Goal: Task Accomplishment & Management: Complete application form

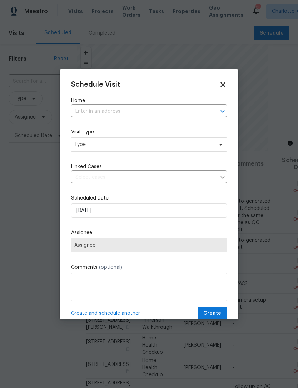
click at [88, 106] on input "text" at bounding box center [139, 111] width 136 height 11
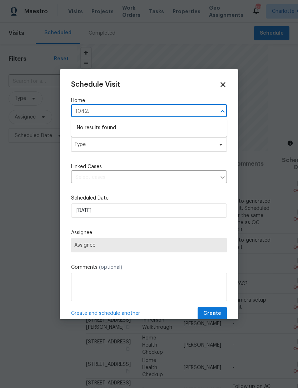
type input "1042:"
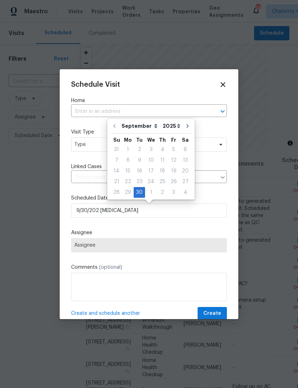
click at [148, 114] on input "text" at bounding box center [139, 111] width 136 height 11
type input "[DATE]"
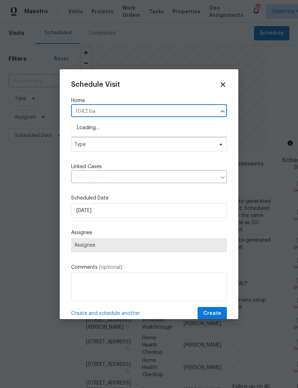
type input "1042 [MEDICAL_DATA]"
click at [179, 127] on li "[STREET_ADDRESS]" at bounding box center [149, 128] width 156 height 12
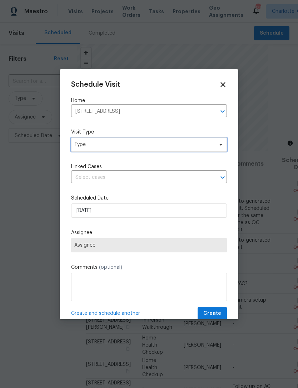
click at [178, 144] on span "Type" at bounding box center [143, 144] width 139 height 7
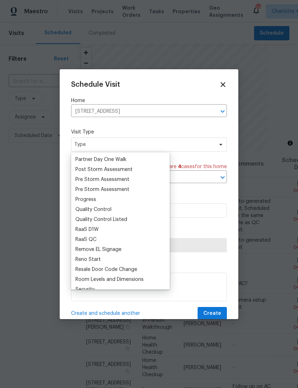
scroll to position [448, 0]
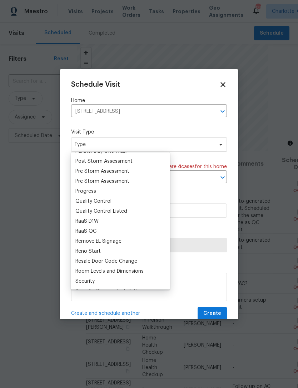
click at [94, 185] on div "Pre Storm Assessment" at bounding box center [102, 181] width 54 height 7
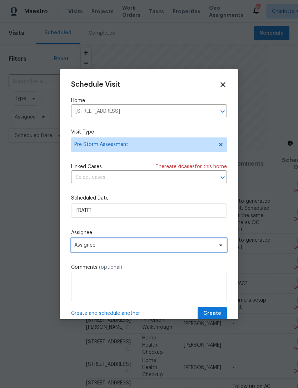
click at [123, 247] on span "Assignee" at bounding box center [144, 246] width 140 height 6
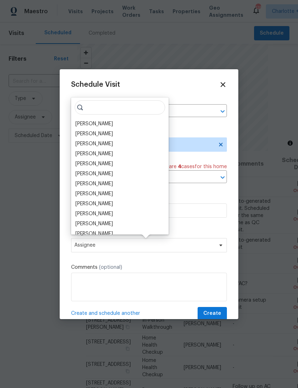
click at [103, 123] on div "[PERSON_NAME]" at bounding box center [94, 123] width 38 height 7
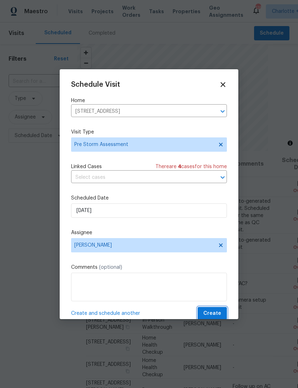
click at [216, 314] on span "Create" at bounding box center [212, 313] width 18 height 9
click at [213, 311] on span "Create" at bounding box center [212, 313] width 18 height 9
click at [223, 145] on icon at bounding box center [221, 145] width 6 height 6
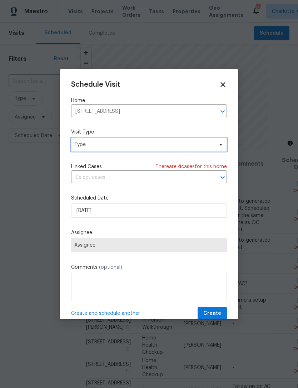
click at [217, 146] on span at bounding box center [220, 145] width 8 height 6
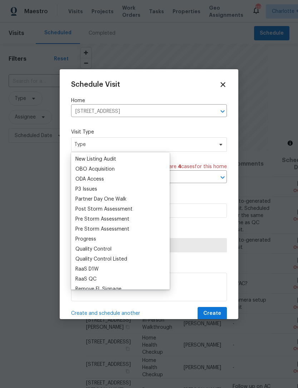
scroll to position [430, 0]
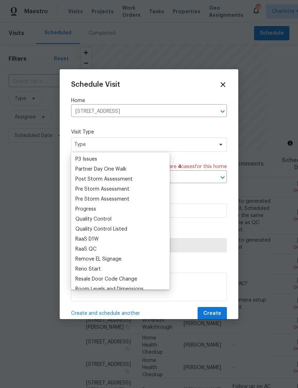
click at [90, 208] on div "Progress" at bounding box center [85, 209] width 21 height 7
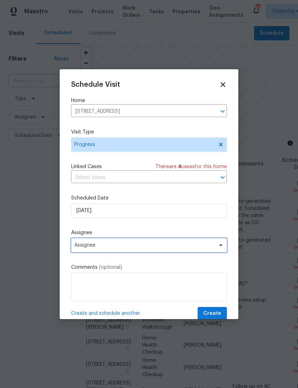
click at [120, 248] on span "Assignee" at bounding box center [144, 246] width 140 height 6
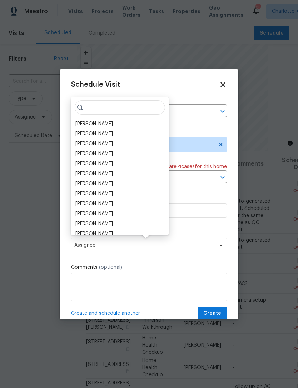
click at [98, 123] on div "[PERSON_NAME]" at bounding box center [94, 123] width 38 height 7
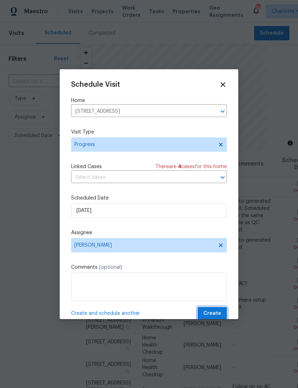
click at [212, 313] on span "Create" at bounding box center [212, 313] width 18 height 9
